Goal: Check status: Check status

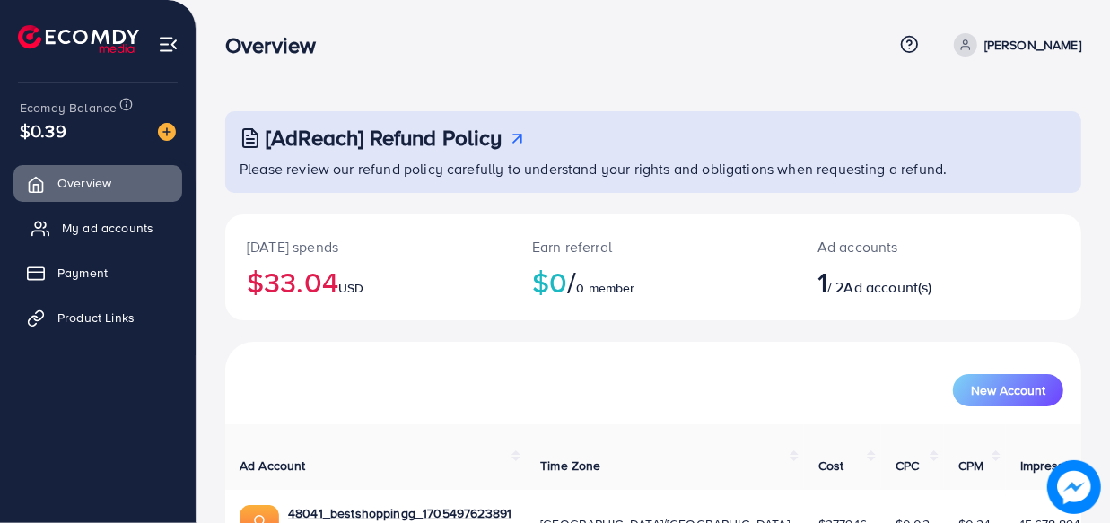
click at [125, 230] on span "My ad accounts" at bounding box center [108, 228] width 92 height 18
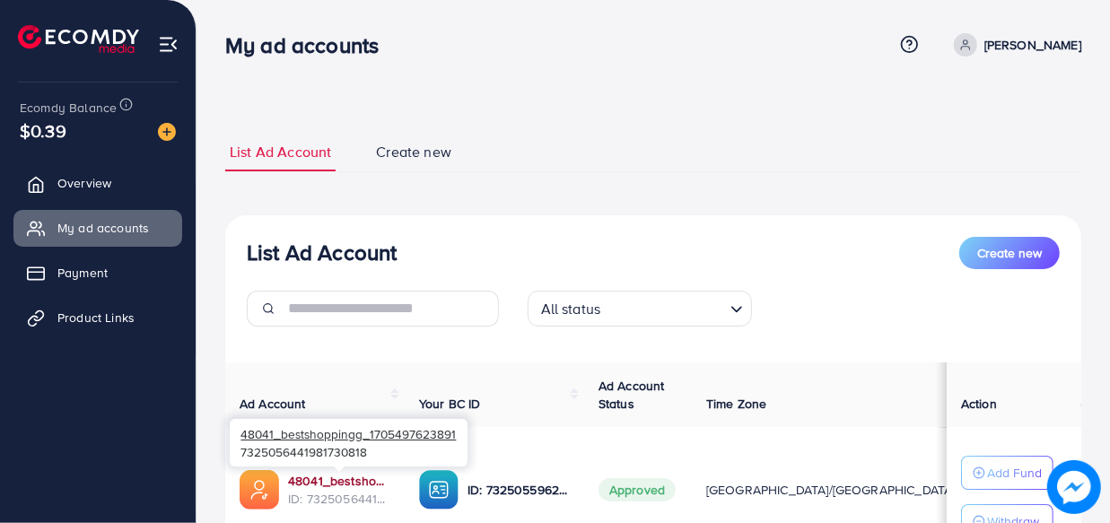
click at [316, 474] on link "48041_bestshoppingg_1705497623891" at bounding box center [339, 481] width 102 height 18
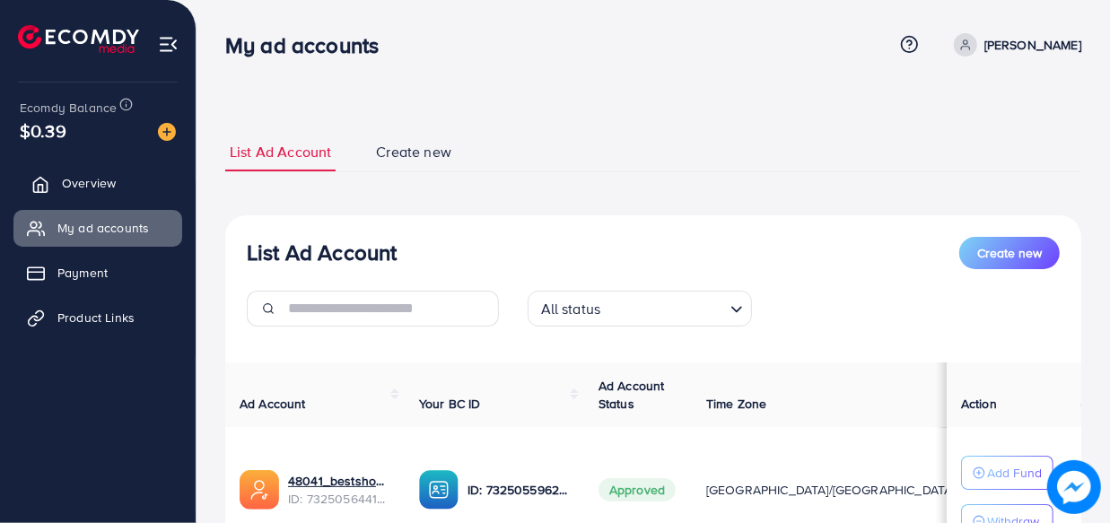
click at [107, 196] on link "Overview" at bounding box center [97, 183] width 169 height 36
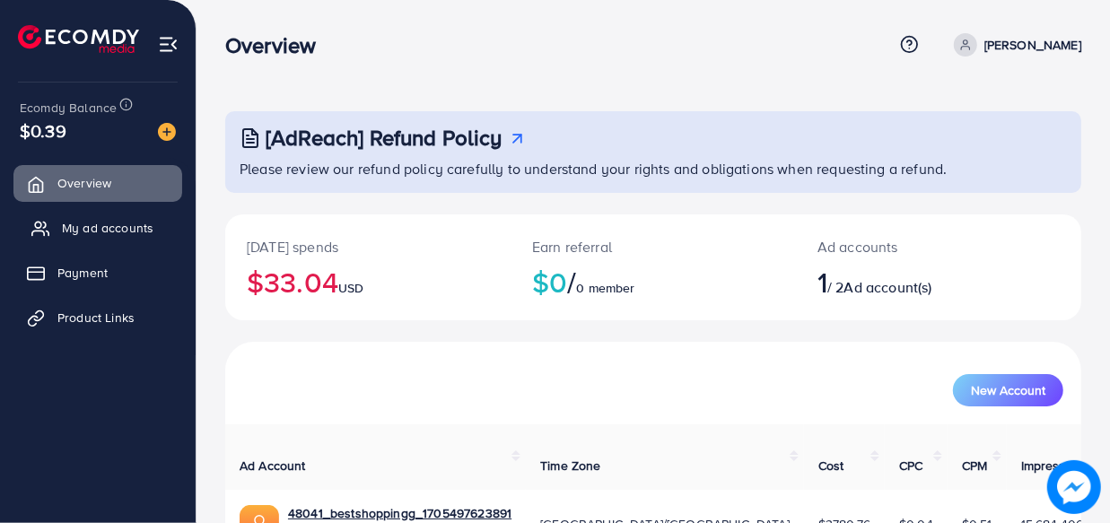
click at [98, 215] on link "My ad accounts" at bounding box center [97, 228] width 169 height 36
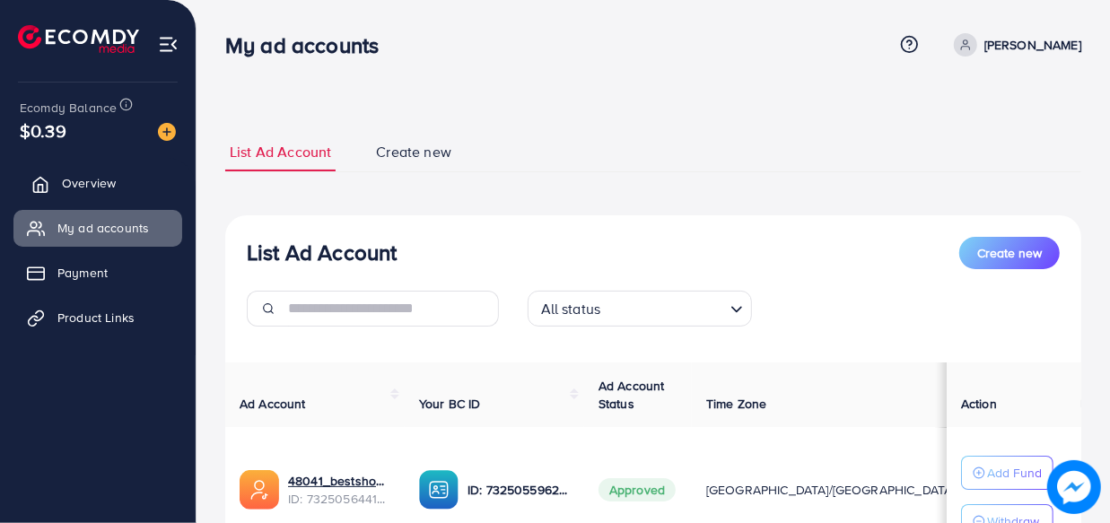
click at [118, 193] on link "Overview" at bounding box center [97, 183] width 169 height 36
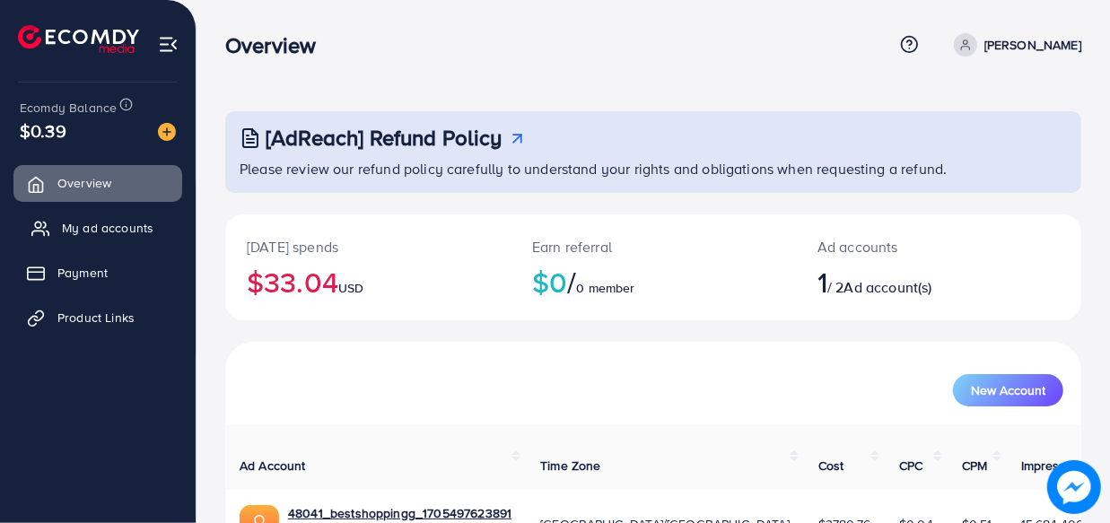
click at [107, 225] on span "My ad accounts" at bounding box center [108, 228] width 92 height 18
